Goal: Check status: Check status

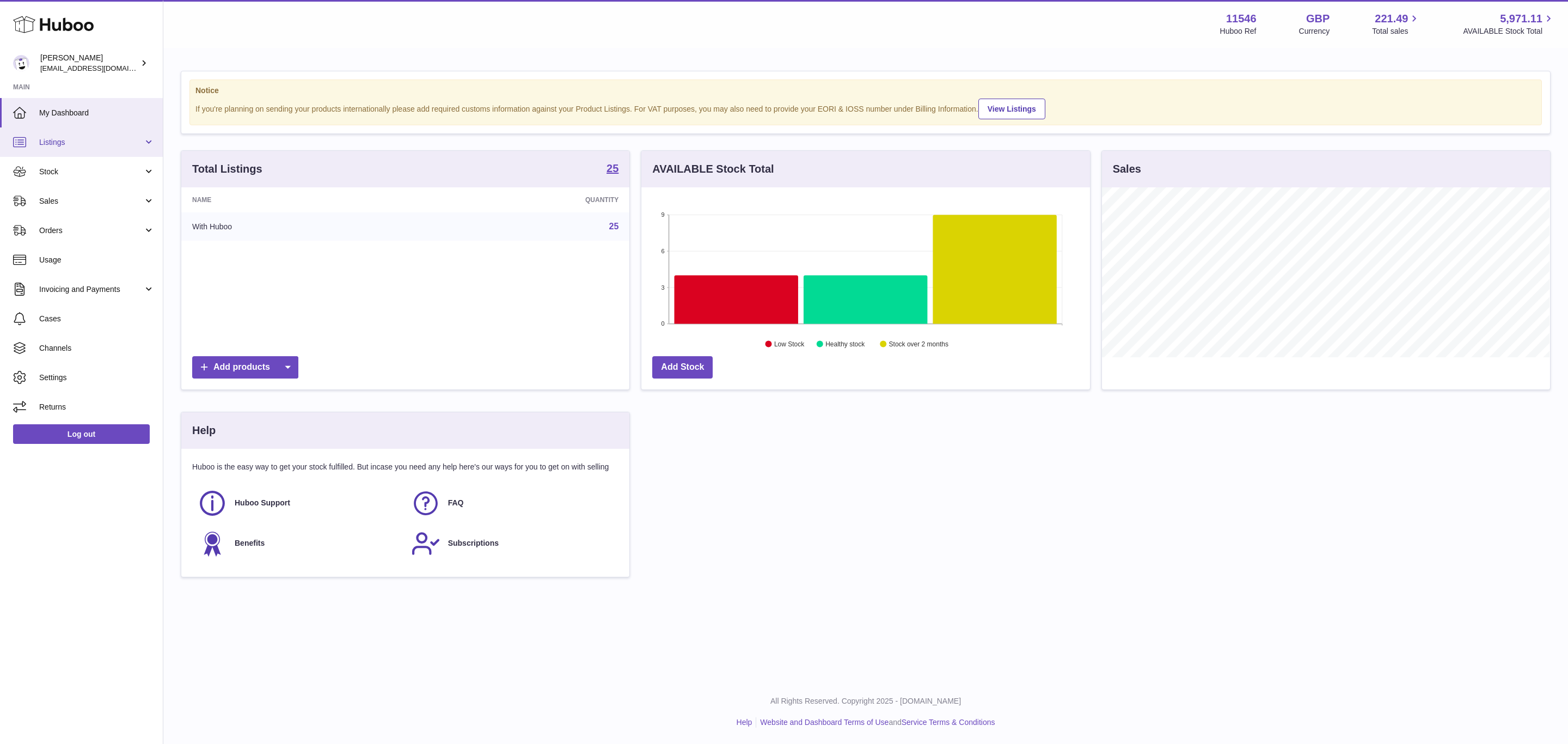
scroll to position [170, 448]
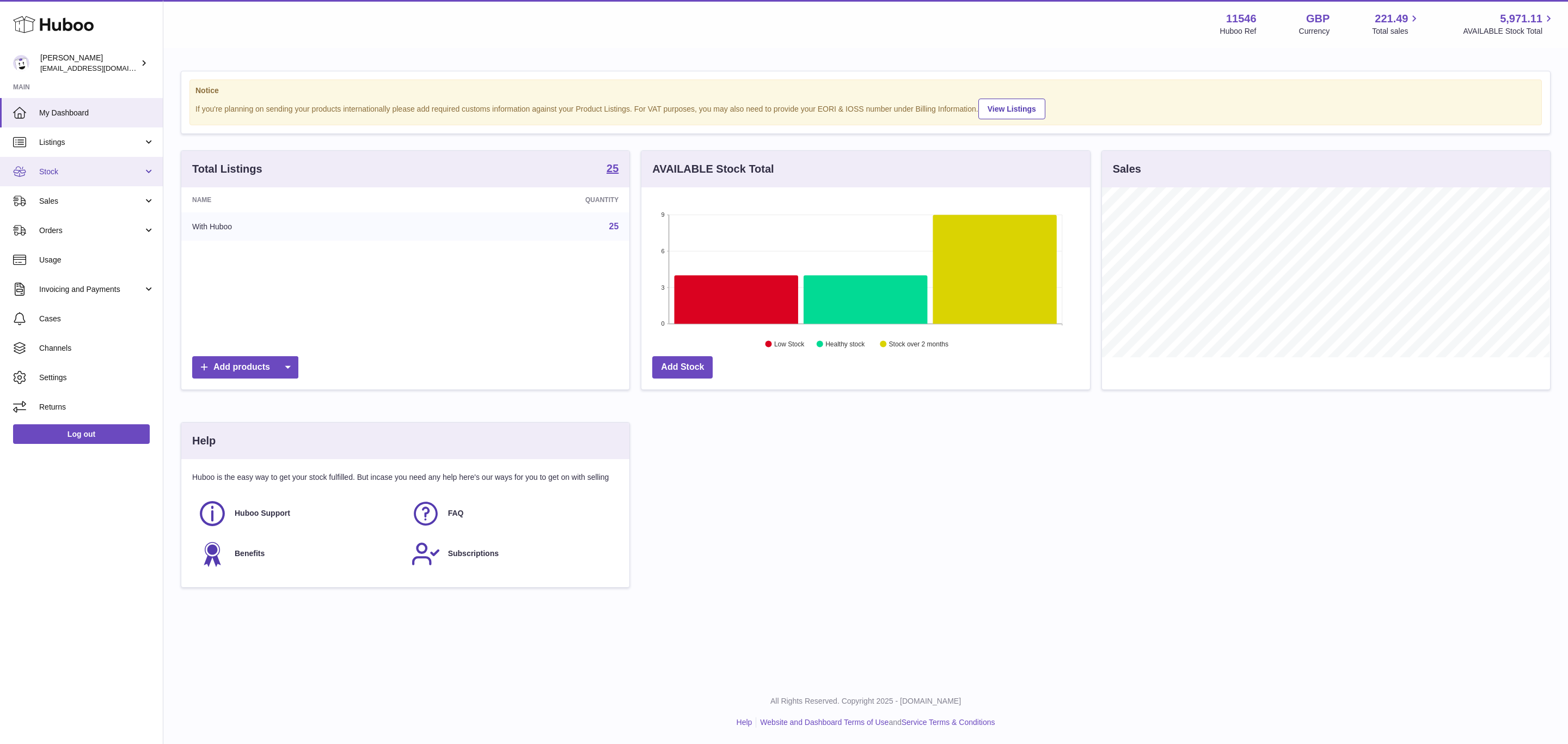
click at [84, 175] on span "Stock" at bounding box center [91, 171] width 104 height 10
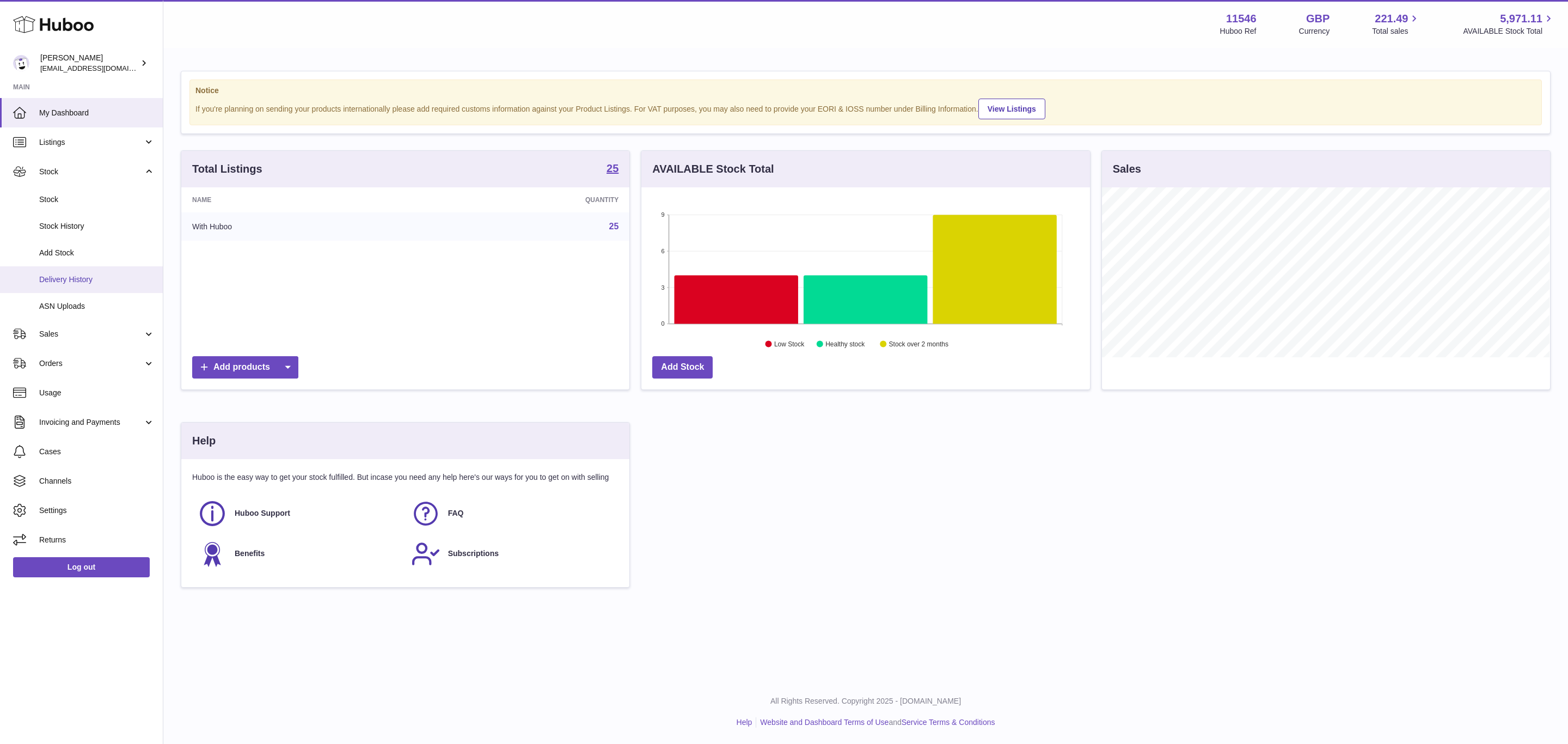
click at [119, 276] on span "Delivery History" at bounding box center [97, 279] width 115 height 10
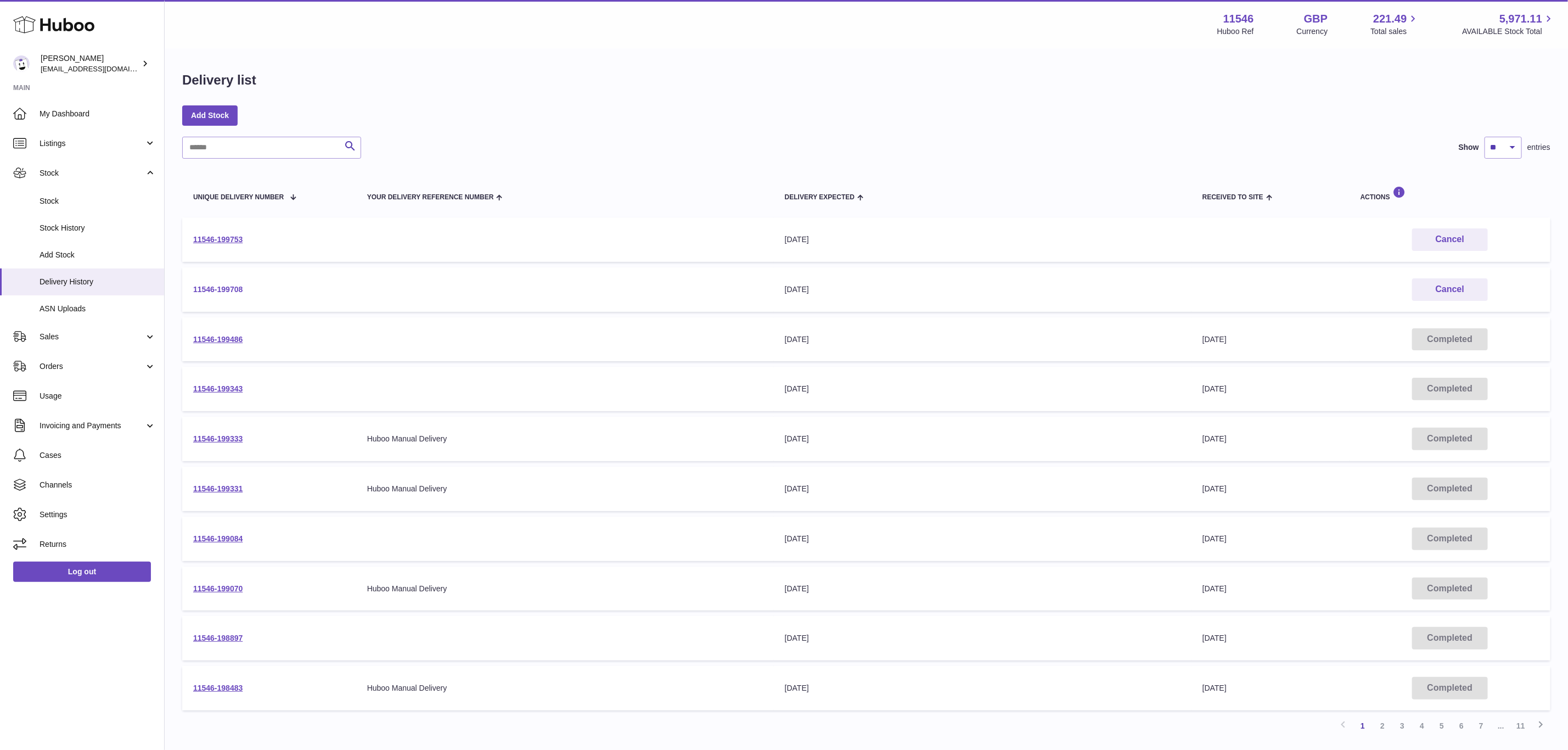
click at [233, 292] on link "11546-199708" at bounding box center [218, 289] width 49 height 9
